Goal: Task Accomplishment & Management: Manage account settings

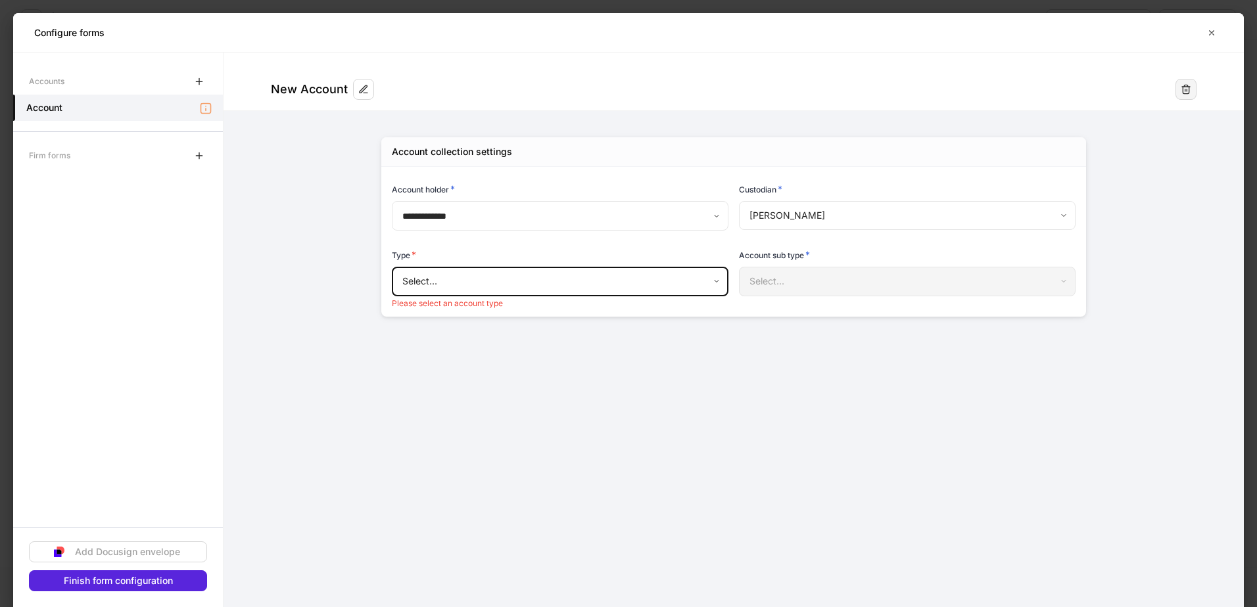
click at [825, 85] on icon "button" at bounding box center [1185, 89] width 11 height 11
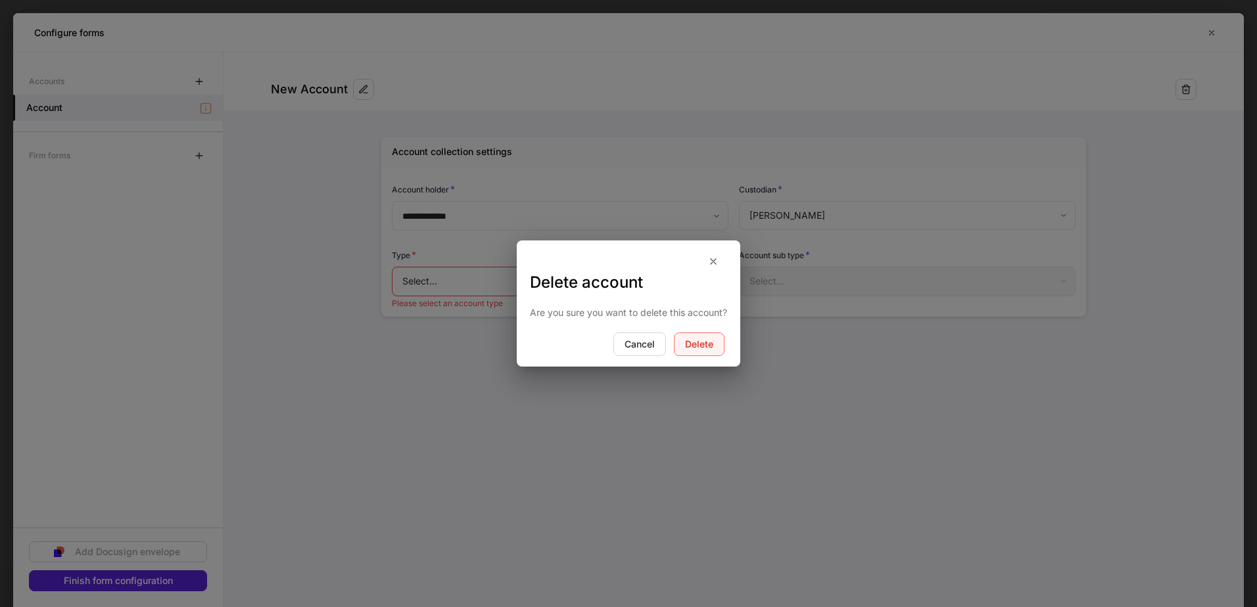
click at [695, 340] on div "Delete" at bounding box center [699, 344] width 28 height 9
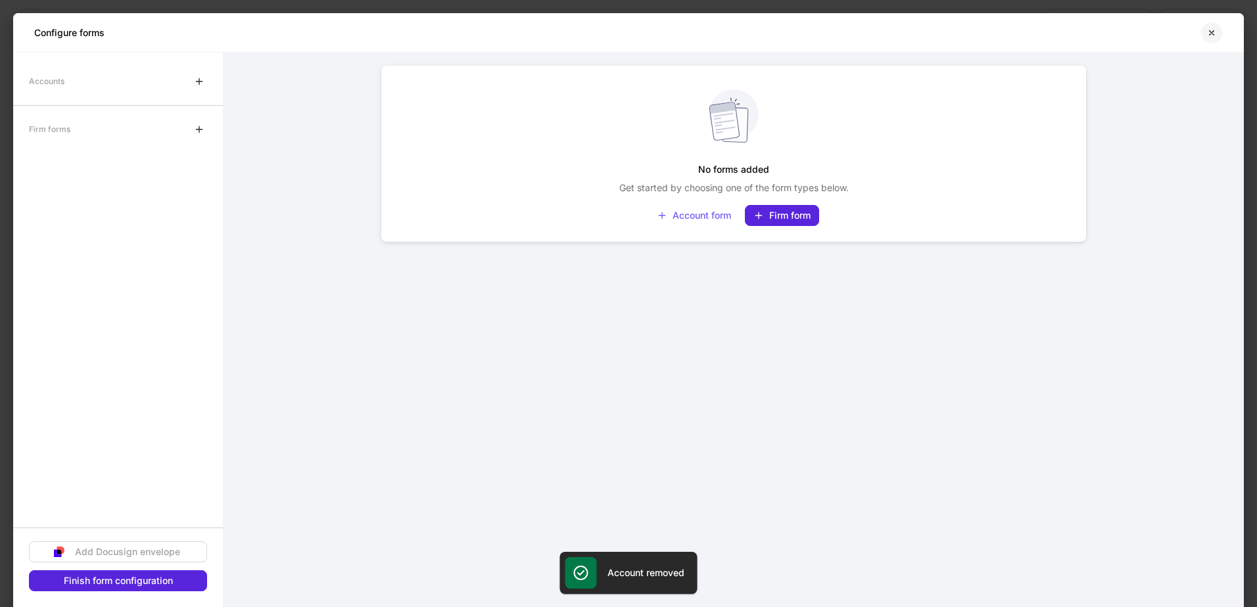
click at [825, 35] on icon "button" at bounding box center [1211, 32] width 5 height 5
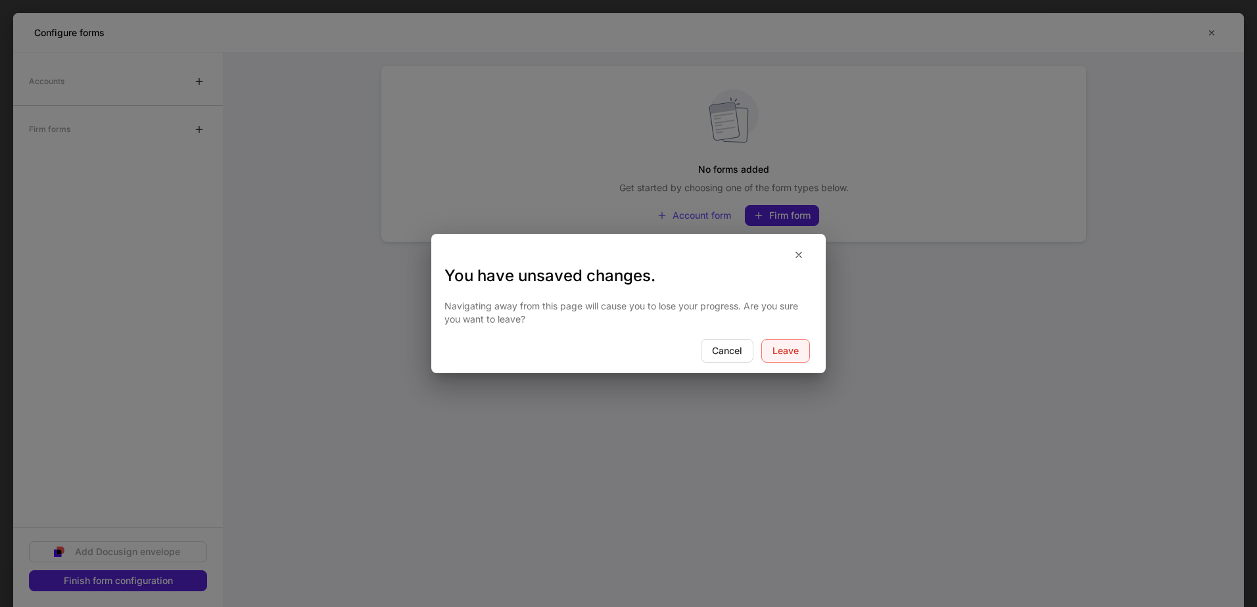
click at [780, 354] on div "Leave" at bounding box center [785, 350] width 26 height 9
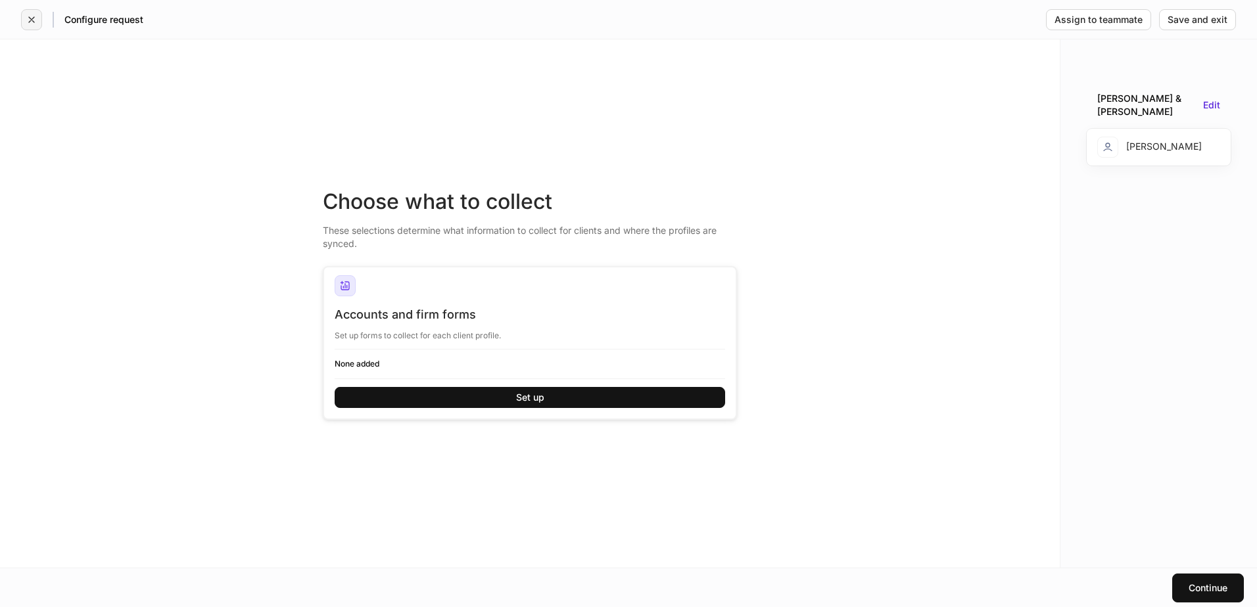
click at [27, 21] on icon "button" at bounding box center [31, 19] width 11 height 11
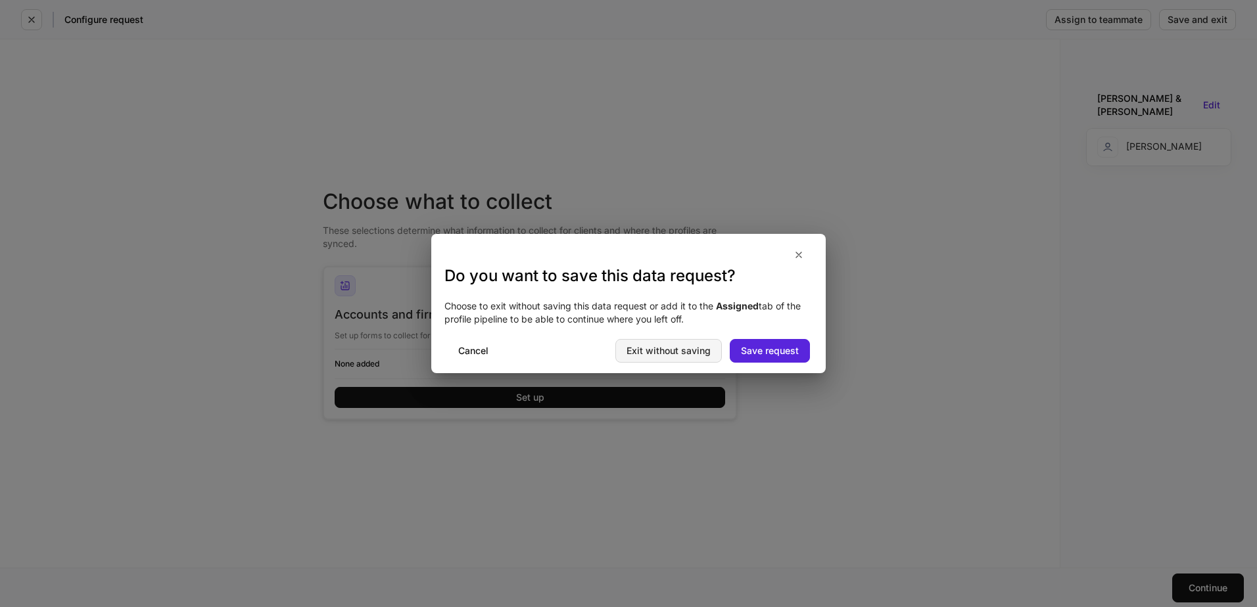
click at [709, 352] on div "Exit without saving" at bounding box center [668, 350] width 84 height 9
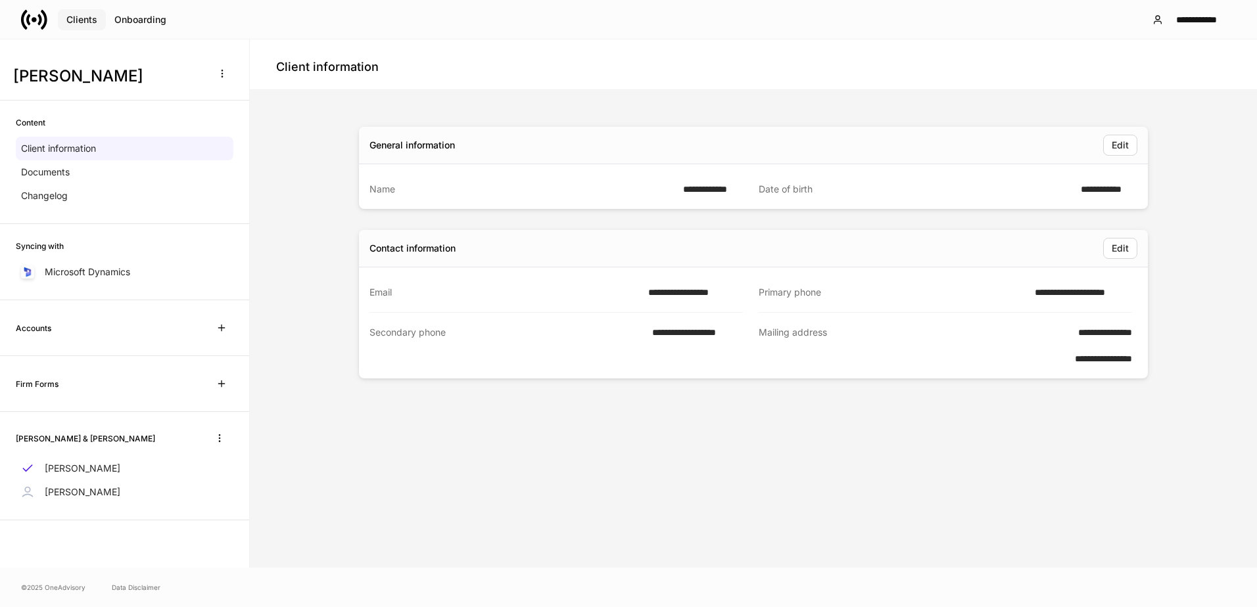
click at [78, 22] on div "Clients" at bounding box center [81, 19] width 31 height 9
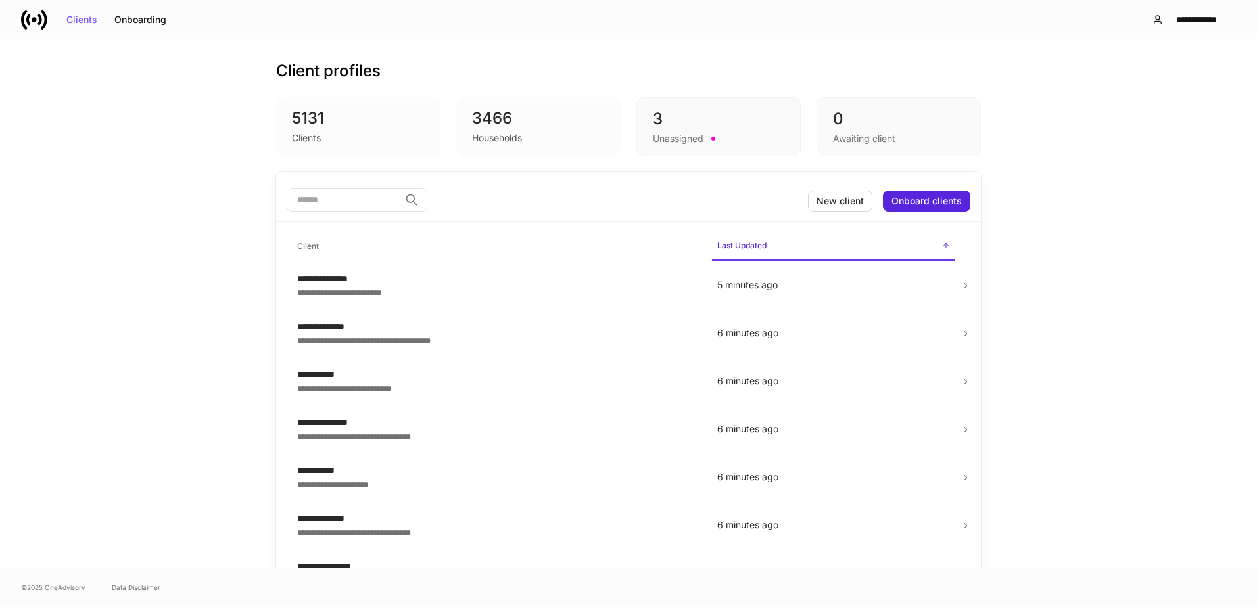
click at [337, 202] on input "search" at bounding box center [343, 200] width 113 height 24
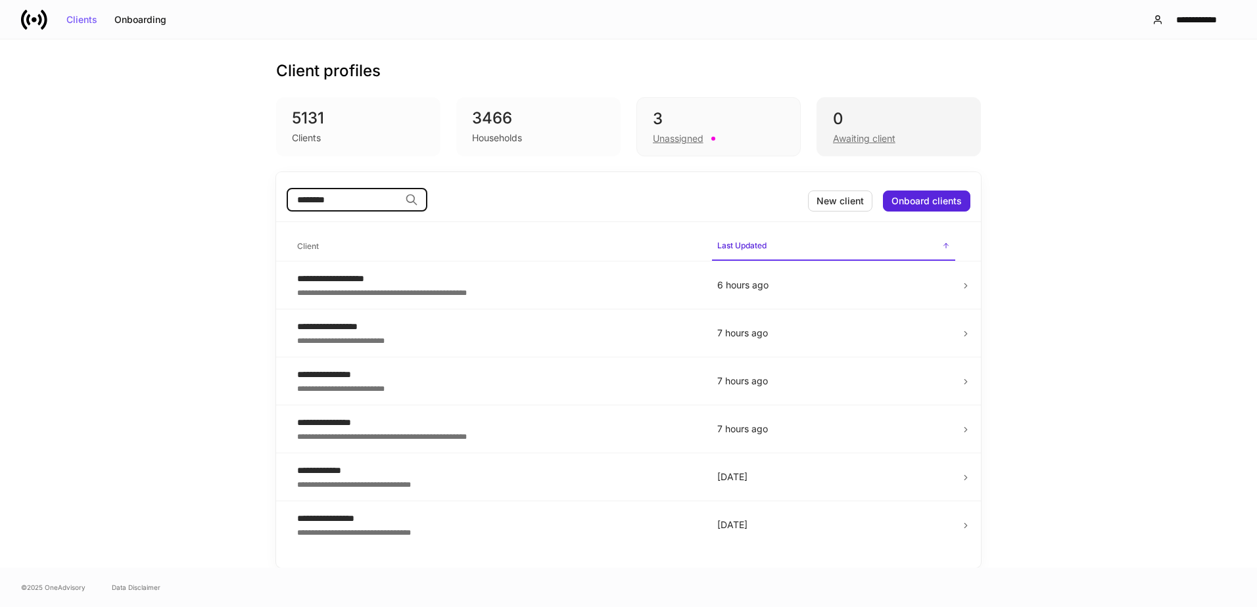
type input "********"
click at [825, 130] on div "Awaiting client" at bounding box center [898, 137] width 131 height 16
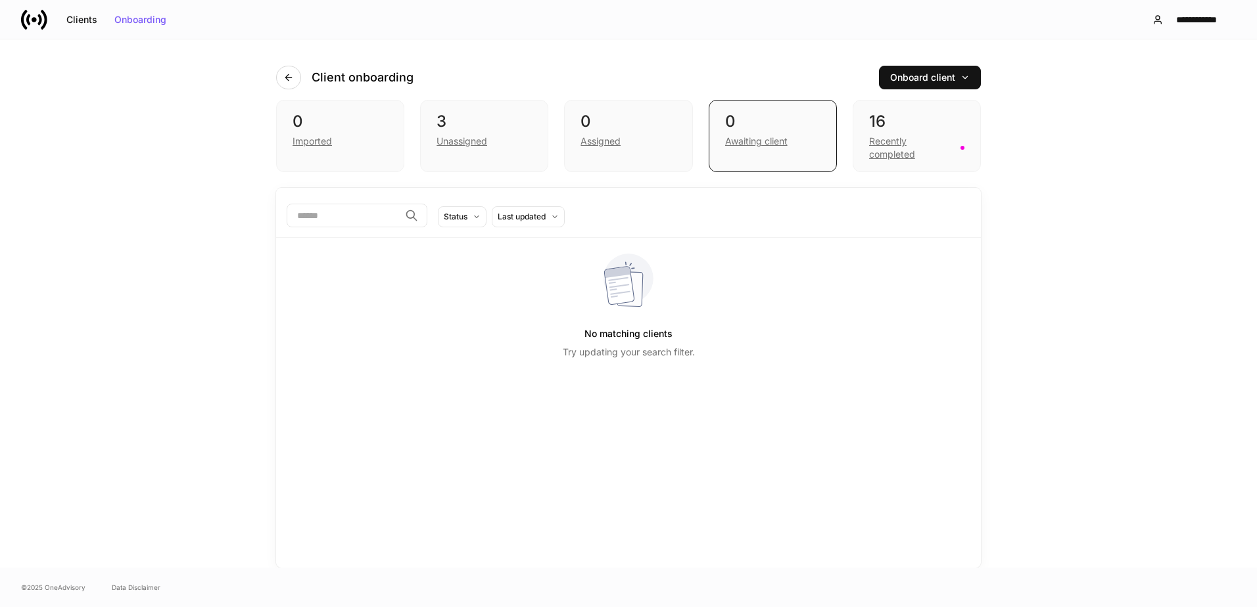
click at [384, 220] on input "search" at bounding box center [343, 216] width 113 height 24
type input "********"
click at [442, 136] on div "Unassigned" at bounding box center [461, 141] width 51 height 13
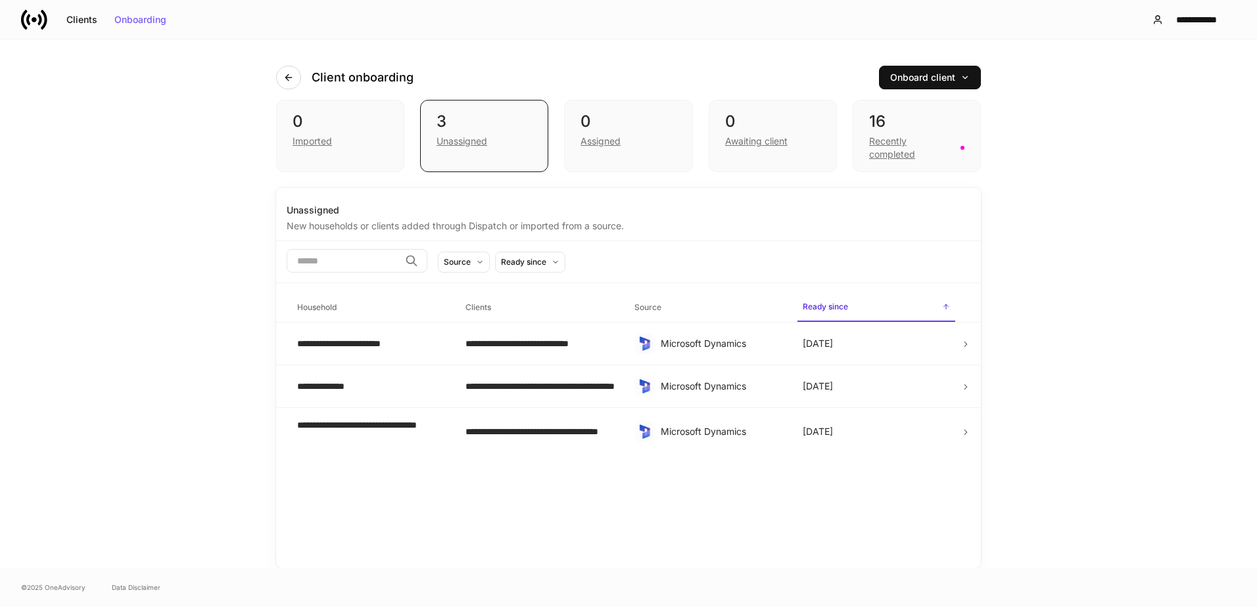
click at [380, 254] on input "search" at bounding box center [343, 261] width 113 height 24
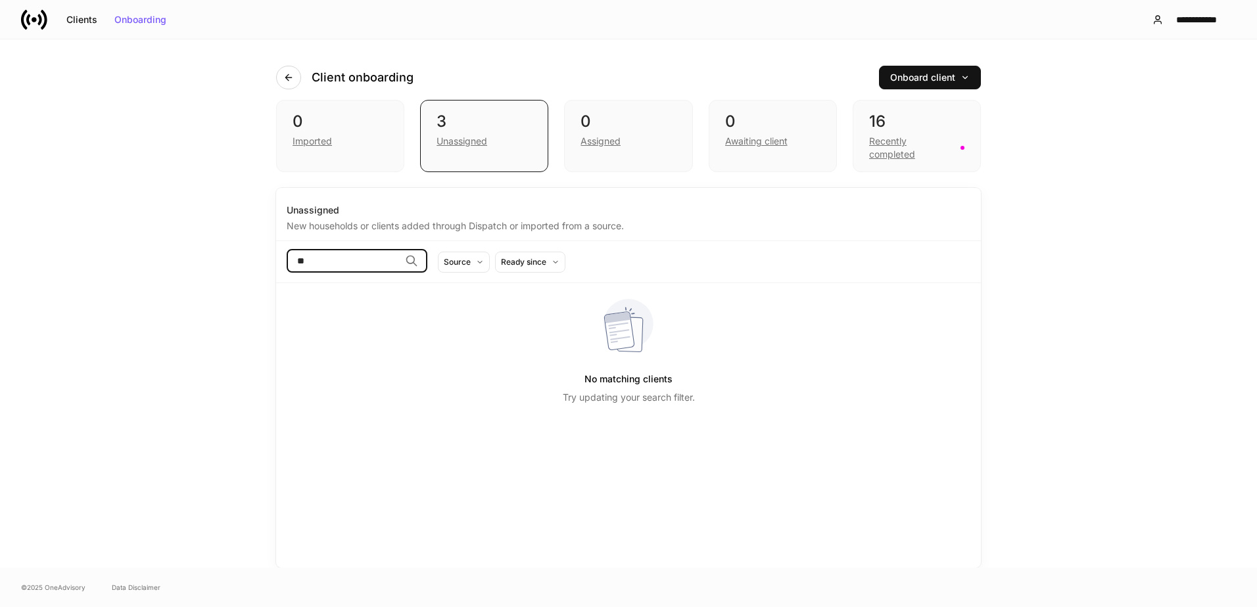
type input "*"
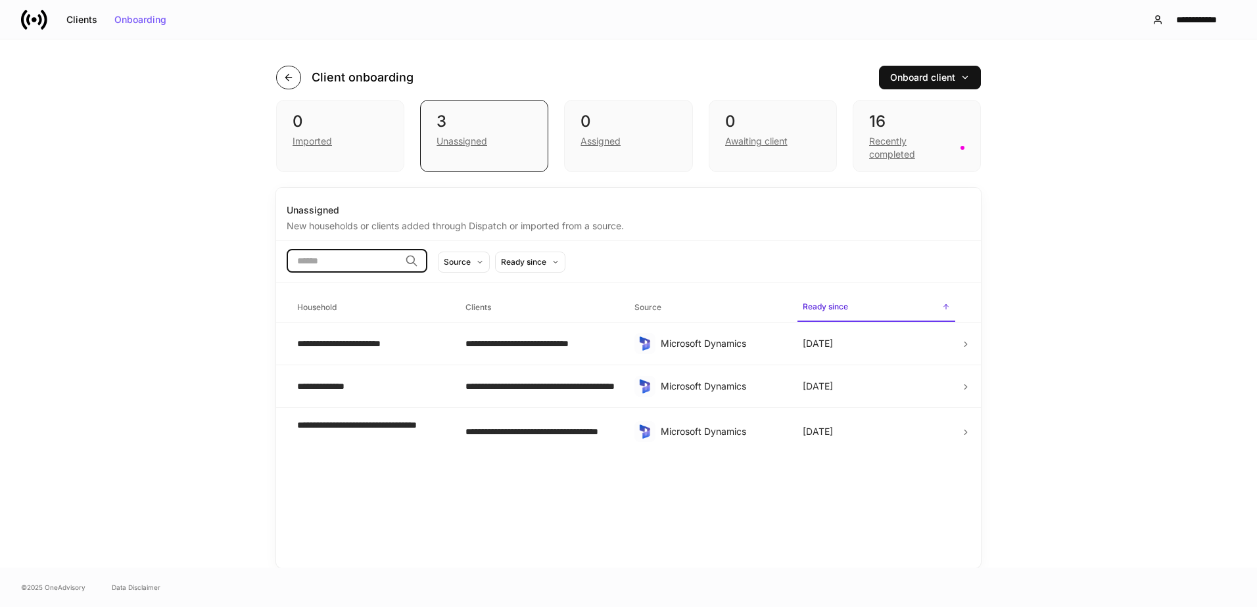
click at [286, 82] on icon "button" at bounding box center [288, 77] width 11 height 11
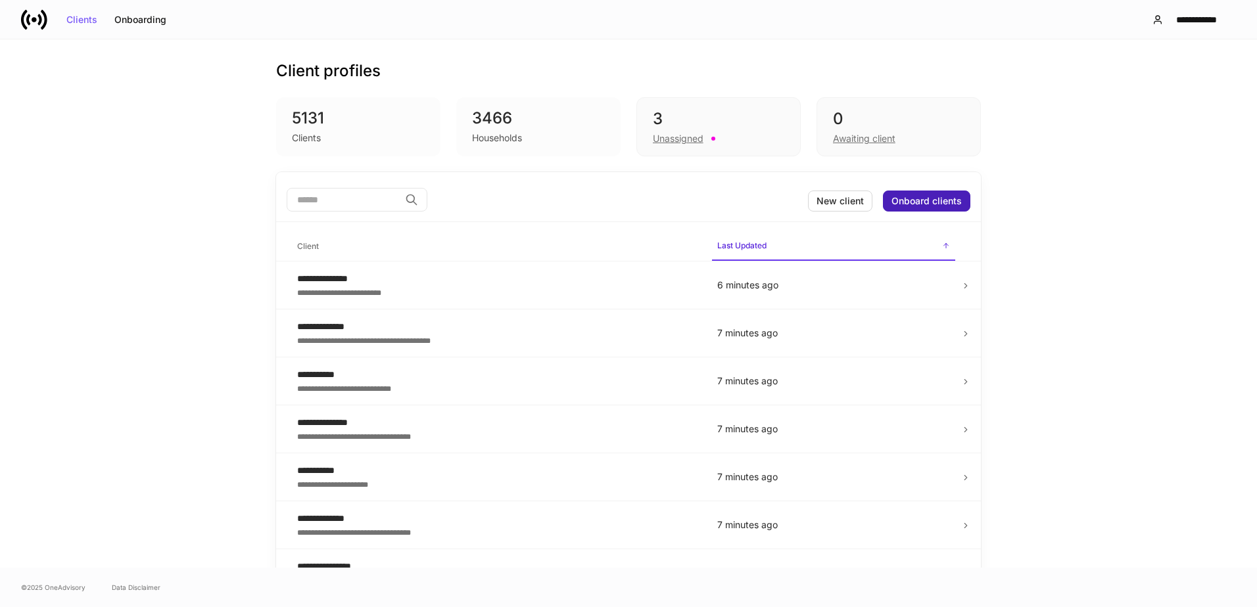
click at [825, 204] on div "Onboard clients" at bounding box center [926, 201] width 70 height 9
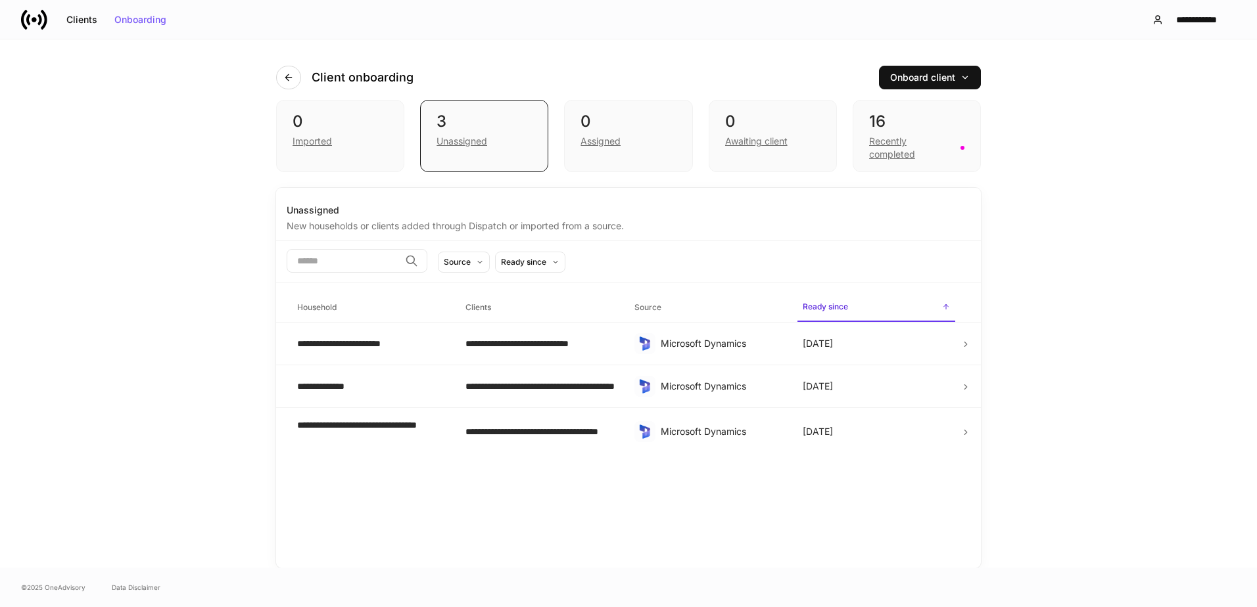
click at [342, 268] on input "search" at bounding box center [343, 261] width 113 height 24
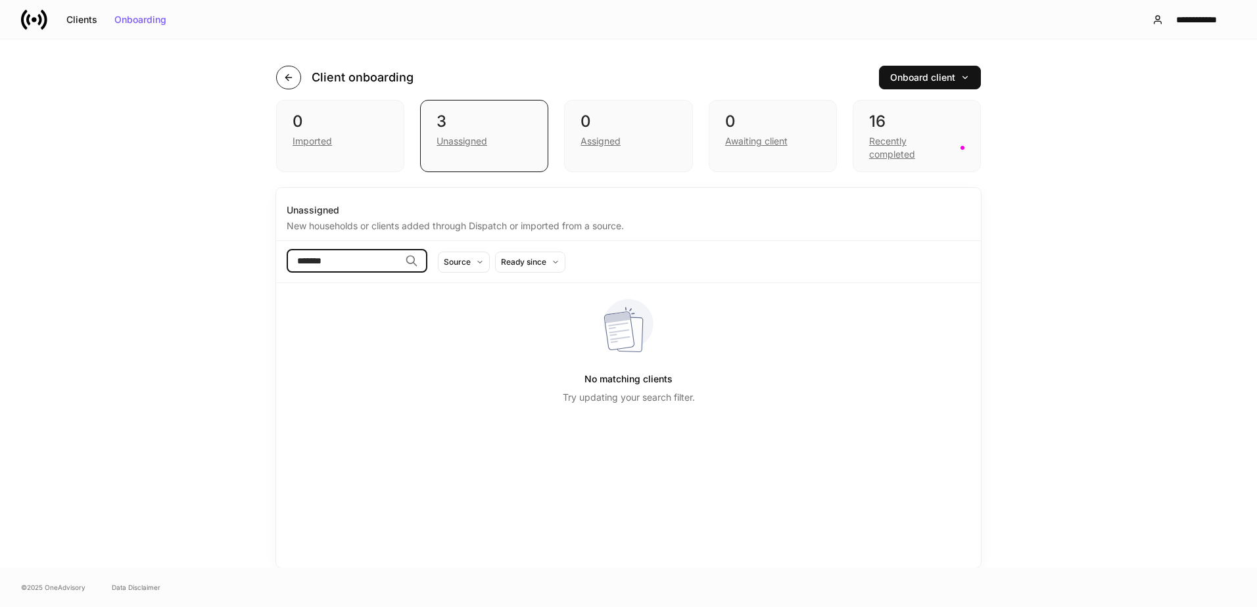
type input "*******"
click at [291, 79] on icon "button" at bounding box center [288, 77] width 11 height 11
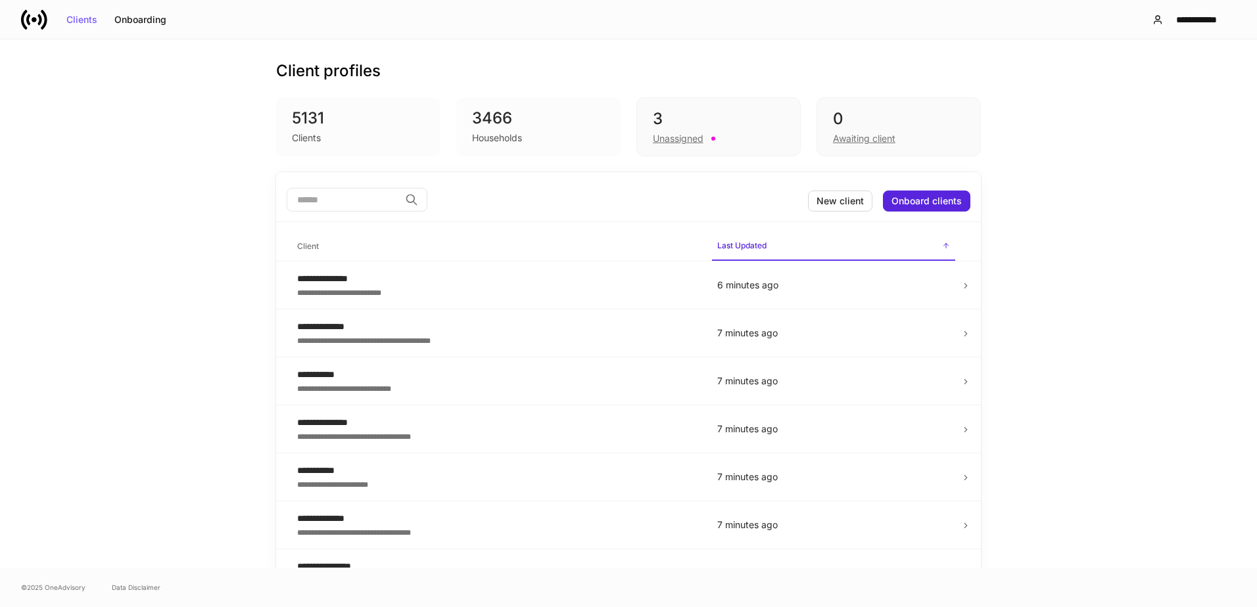
drag, startPoint x: 333, startPoint y: 201, endPoint x: 340, endPoint y: 208, distance: 10.2
click at [335, 201] on input "search" at bounding box center [343, 200] width 113 height 24
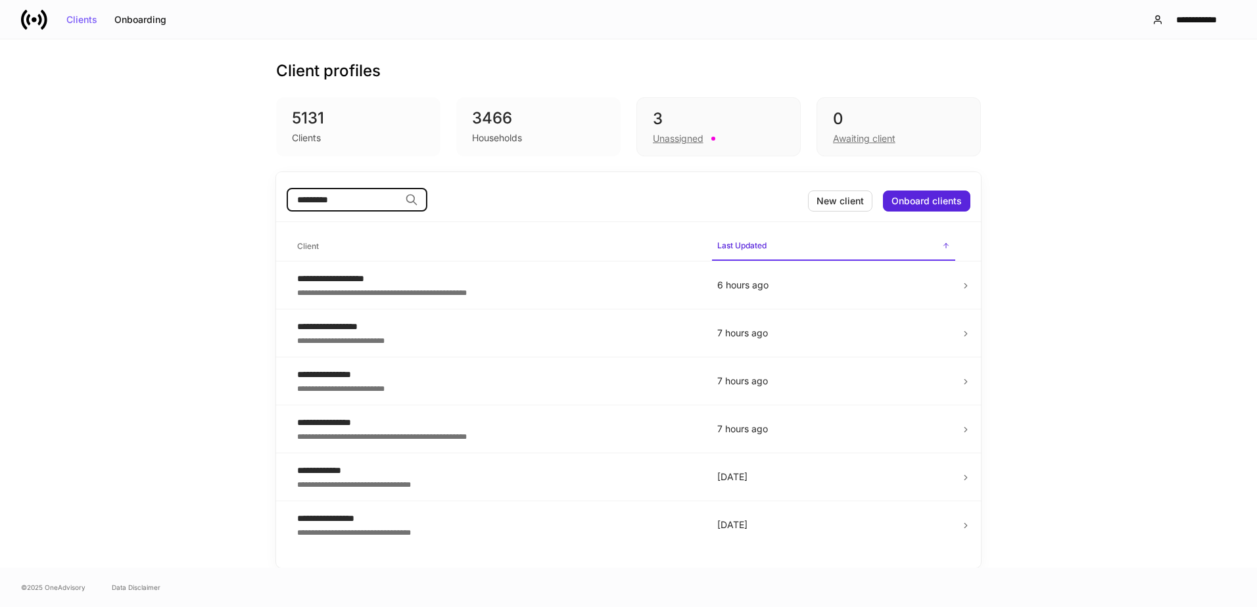
type input "********"
